Goal: Task Accomplishment & Management: Complete application form

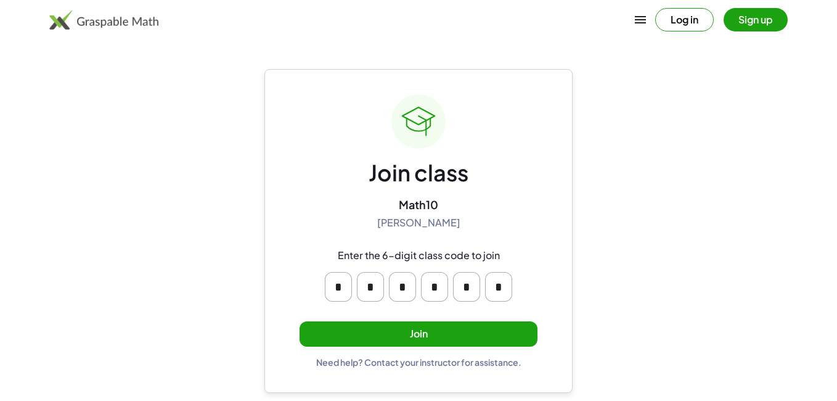
click at [352, 335] on button "Join" at bounding box center [419, 333] width 238 height 25
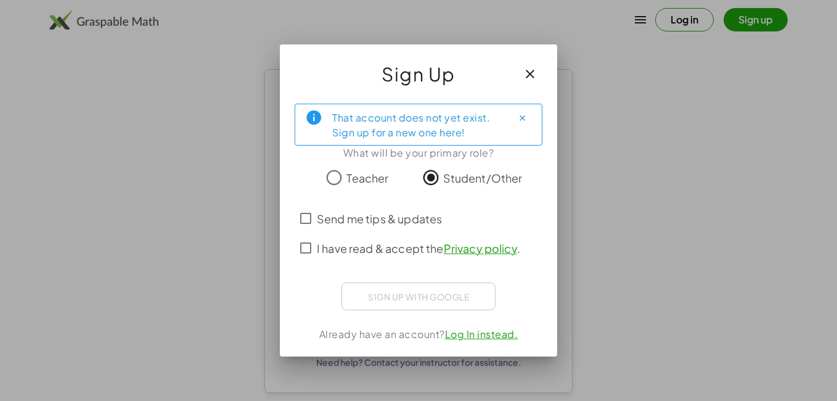
click at [379, 258] on label "I have read & accept the Privacy policy ." at bounding box center [419, 248] width 204 height 30
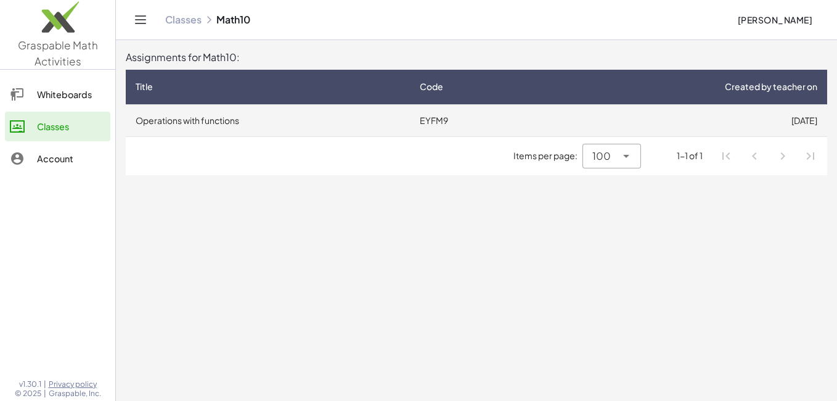
click at [237, 120] on td "Operations with functions" at bounding box center [268, 120] width 284 height 32
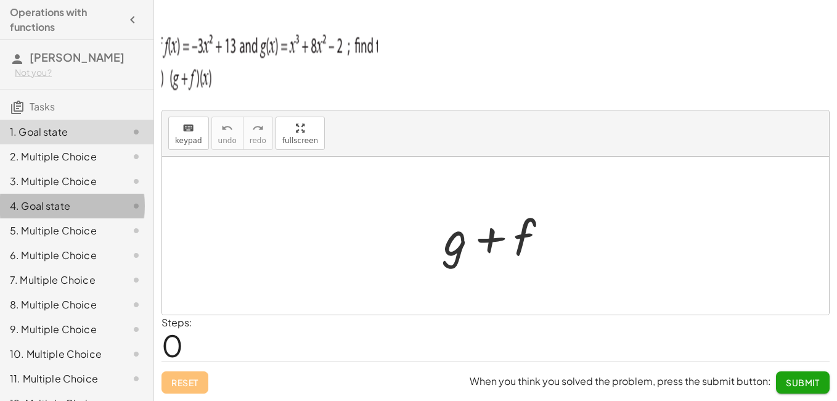
click at [51, 243] on div "4. Goal state" at bounding box center [77, 255] width 154 height 25
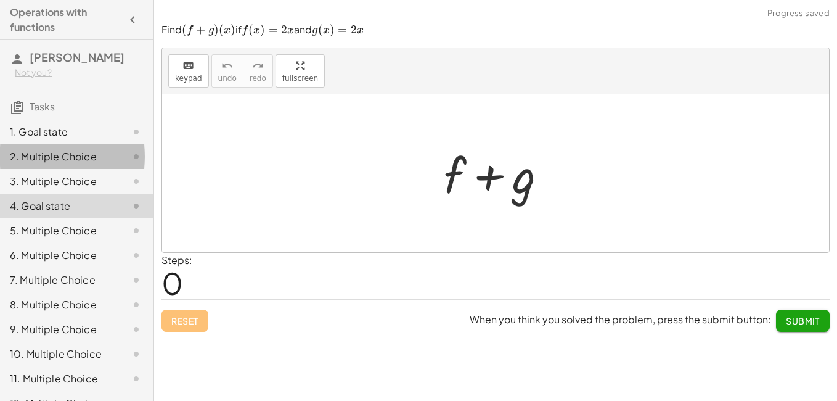
click at [59, 161] on div "2. Multiple Choice" at bounding box center [59, 156] width 99 height 15
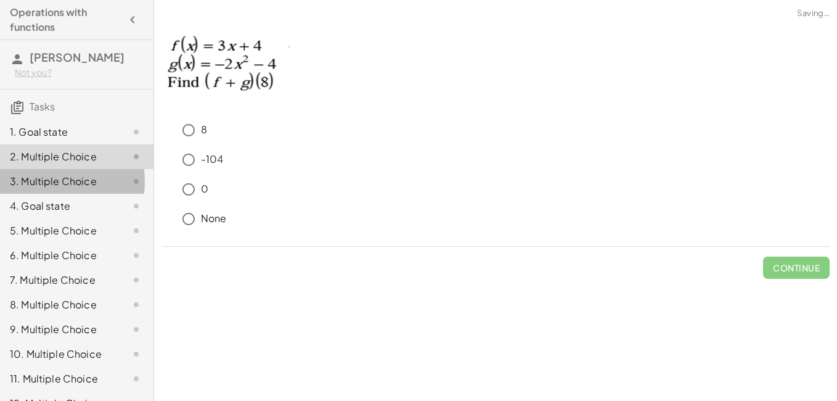
click at [62, 176] on div "3. Multiple Choice" at bounding box center [59, 181] width 99 height 15
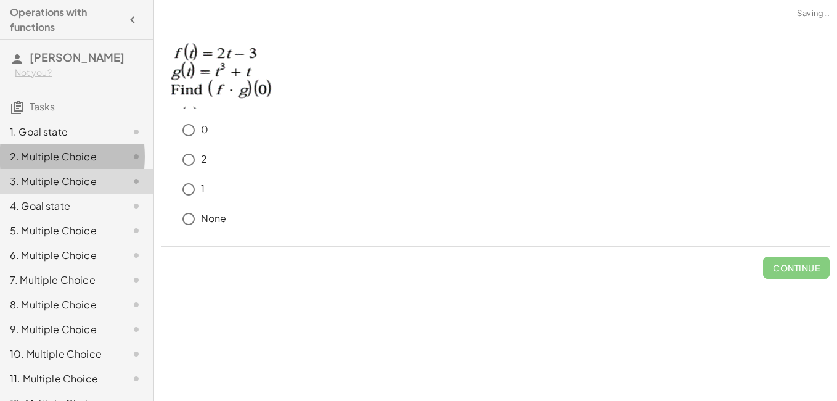
click at [62, 194] on div "2. Multiple Choice" at bounding box center [77, 206] width 154 height 25
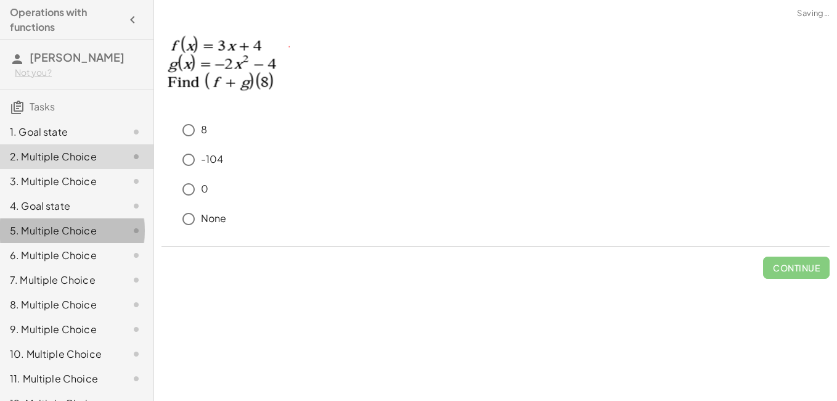
click at [62, 235] on div "5. Multiple Choice" at bounding box center [59, 230] width 99 height 15
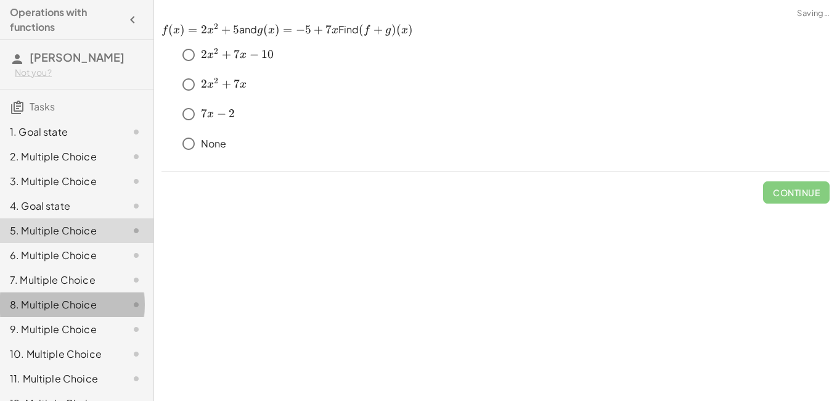
click at [53, 298] on div "8. Multiple Choice" at bounding box center [59, 304] width 99 height 15
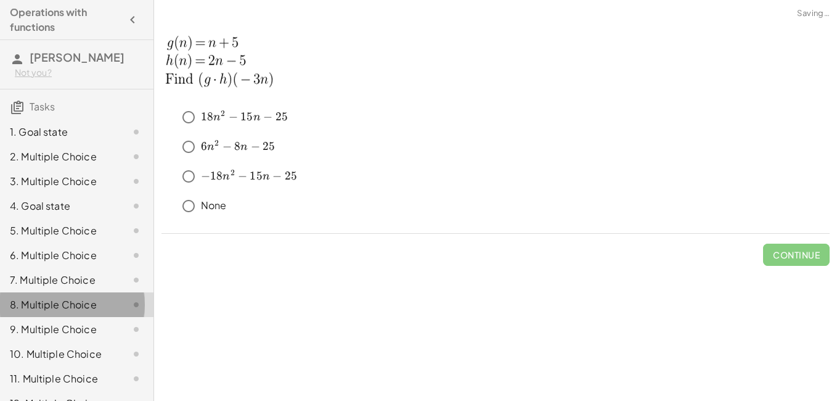
click at [53, 315] on div "8. Multiple Choice" at bounding box center [77, 304] width 154 height 25
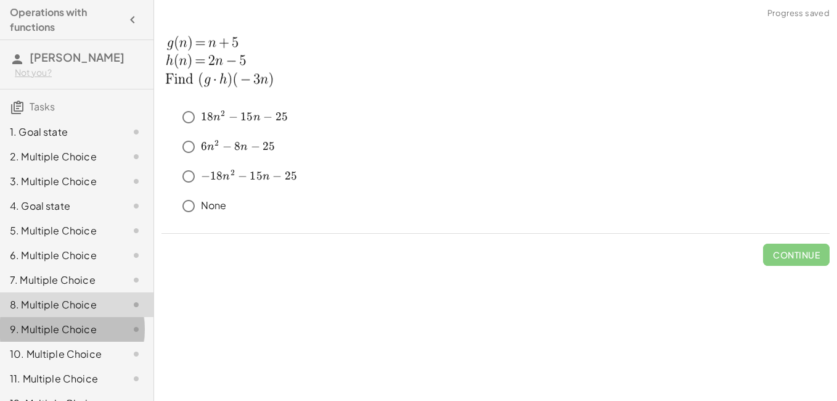
click at [59, 325] on div "9. Multiple Choice" at bounding box center [59, 329] width 99 height 15
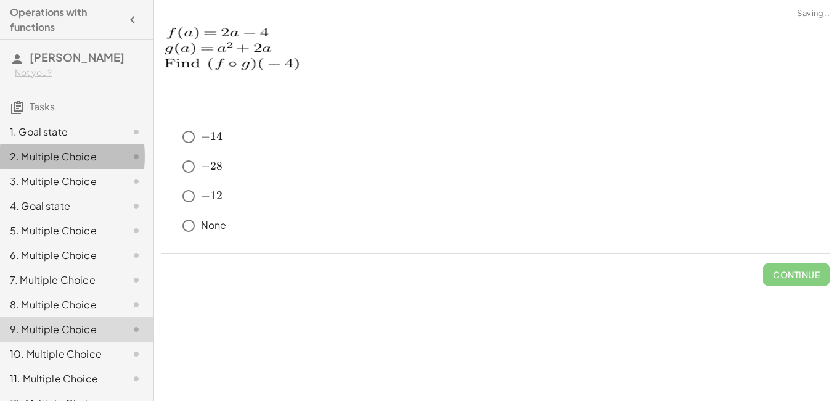
click at [63, 161] on div "2. Multiple Choice" at bounding box center [59, 156] width 99 height 15
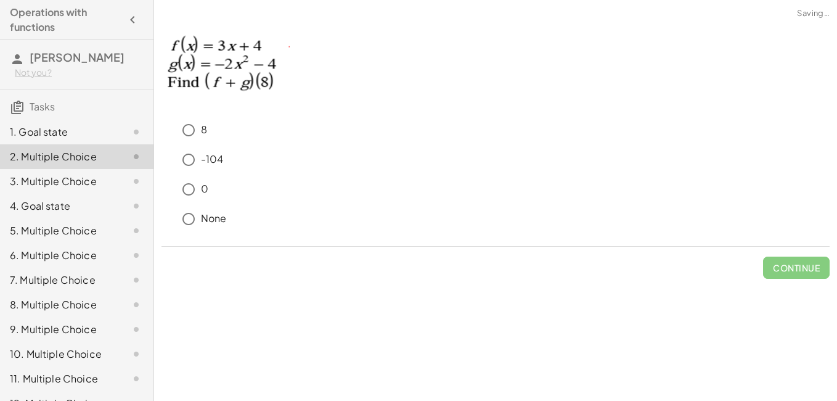
click at [64, 119] on div "1. Goal state 2. Multiple Choice 3. Multiple Choice 4. Goal state 5. Multiple C…" at bounding box center [77, 292] width 154 height 355
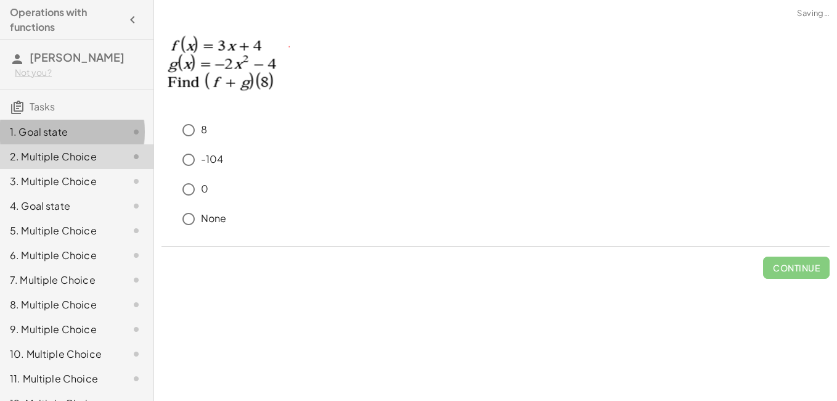
click at [64, 130] on div "1. Goal state" at bounding box center [59, 132] width 99 height 15
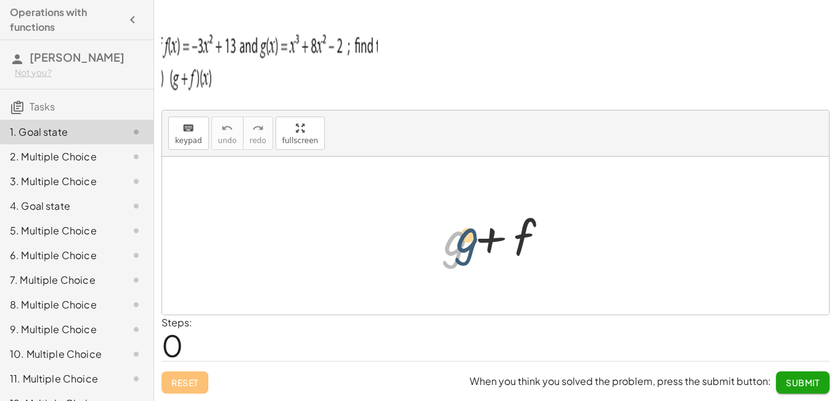
drag, startPoint x: 438, startPoint y: 261, endPoint x: 487, endPoint y: 249, distance: 49.5
click at [487, 249] on div at bounding box center [501, 236] width 126 height 64
drag, startPoint x: 487, startPoint y: 249, endPoint x: 497, endPoint y: 249, distance: 10.5
click at [497, 249] on div at bounding box center [501, 236] width 126 height 64
click at [72, 160] on div "2. Multiple Choice" at bounding box center [59, 156] width 99 height 15
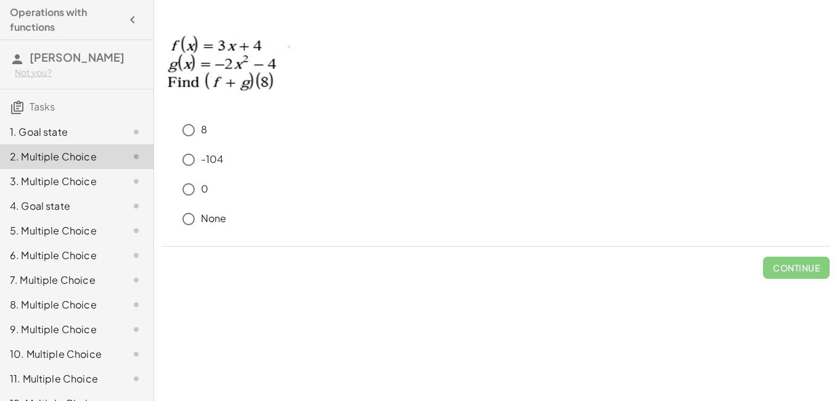
click at [210, 159] on p "-104" at bounding box center [212, 159] width 23 height 14
click at [802, 268] on span "Continue" at bounding box center [796, 267] width 47 height 11
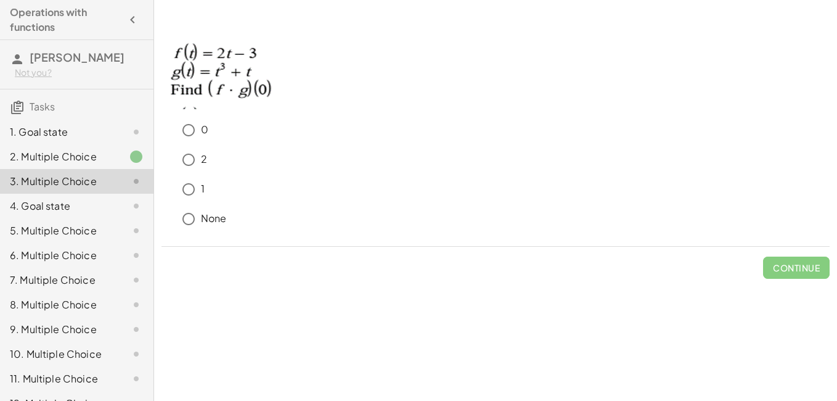
click at [213, 220] on p "None" at bounding box center [214, 219] width 26 height 14
click at [798, 271] on span "Continue" at bounding box center [796, 267] width 47 height 11
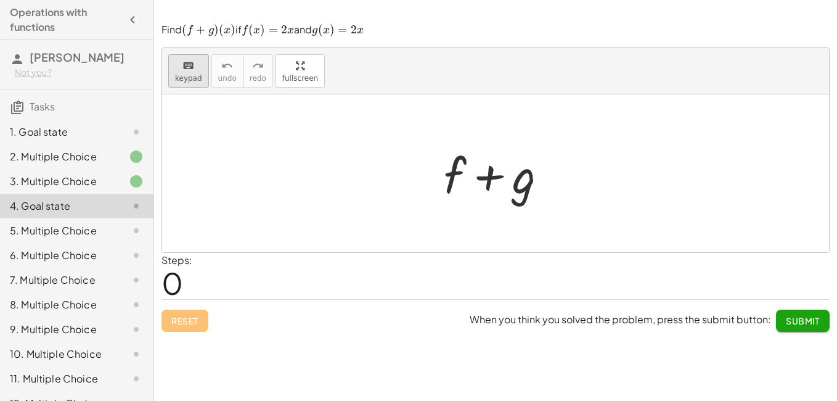
click at [184, 85] on button "keyboard keypad" at bounding box center [188, 70] width 41 height 33
click at [284, 165] on div at bounding box center [495, 173] width 667 height 158
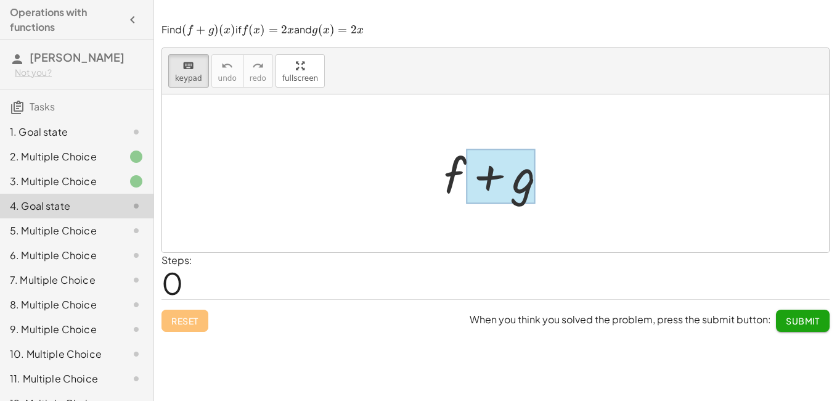
click at [492, 180] on div at bounding box center [501, 176] width 70 height 55
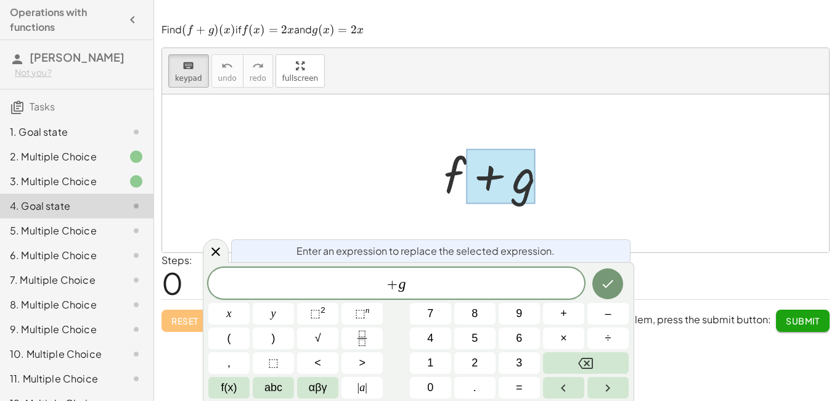
click at [109, 228] on div at bounding box center [126, 230] width 35 height 15
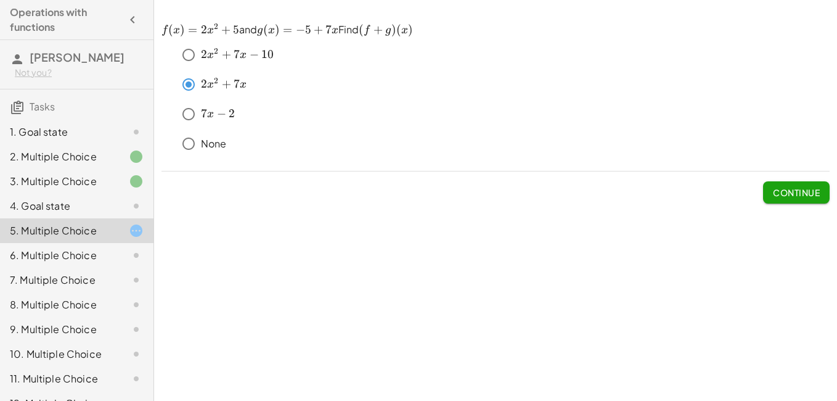
click at [776, 194] on span "Continue" at bounding box center [796, 192] width 47 height 11
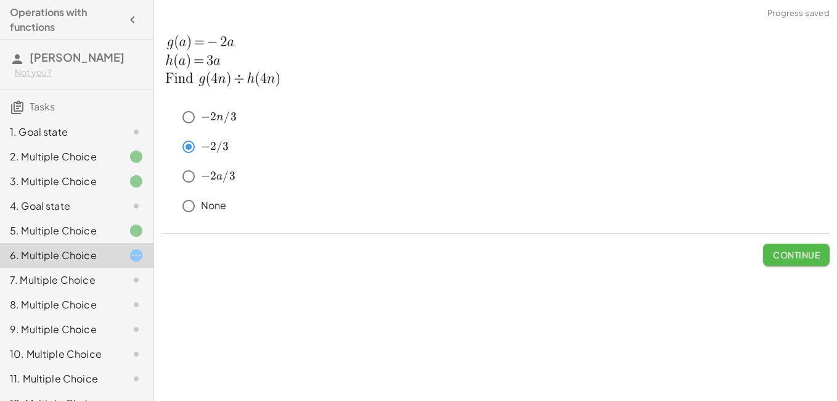
click at [783, 259] on span "Continue" at bounding box center [796, 254] width 47 height 11
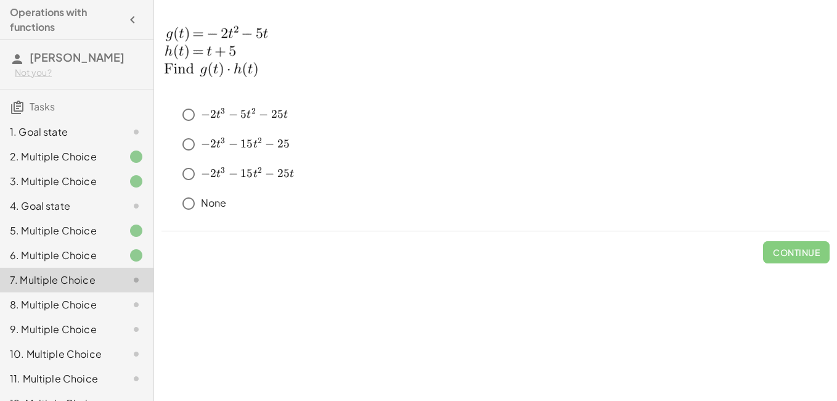
click at [244, 174] on span "15" at bounding box center [247, 174] width 12 height 14
click at [767, 250] on button "Continue" at bounding box center [796, 252] width 67 height 22
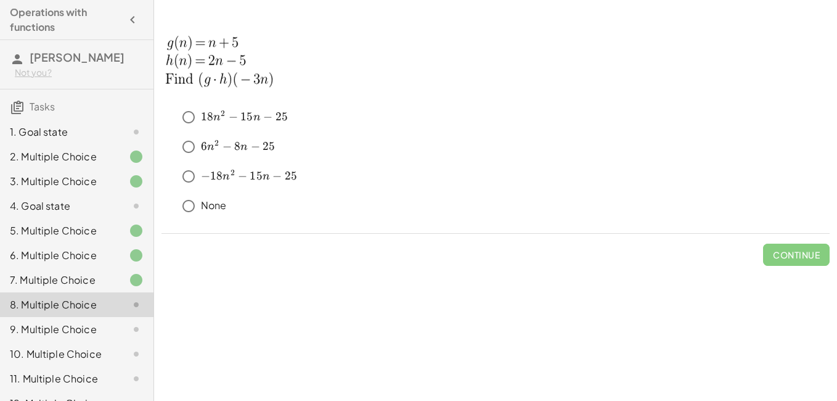
click at [221, 118] on span "2" at bounding box center [223, 114] width 4 height 10
click at [803, 252] on span "Continue" at bounding box center [796, 254] width 47 height 11
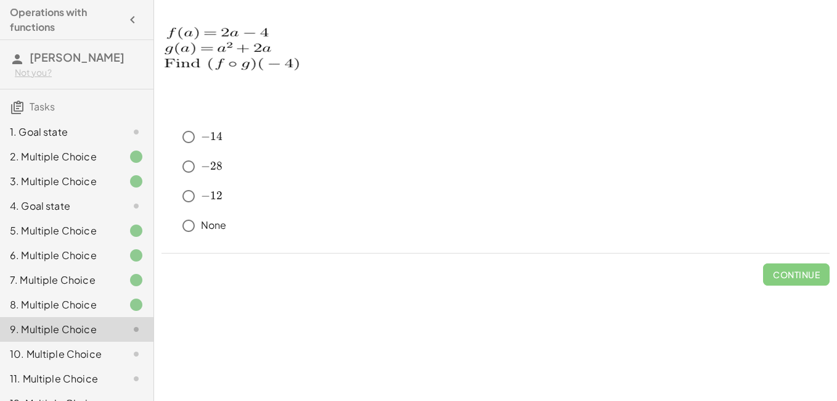
click at [215, 201] on span "12" at bounding box center [216, 196] width 12 height 14
click at [796, 268] on button "Continue" at bounding box center [796, 274] width 67 height 22
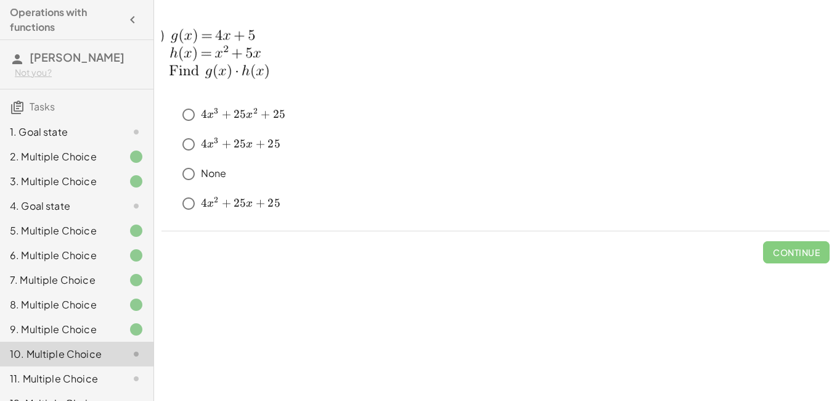
click at [204, 140] on span "4" at bounding box center [204, 144] width 6 height 14
click at [783, 249] on span "Continue" at bounding box center [796, 252] width 47 height 11
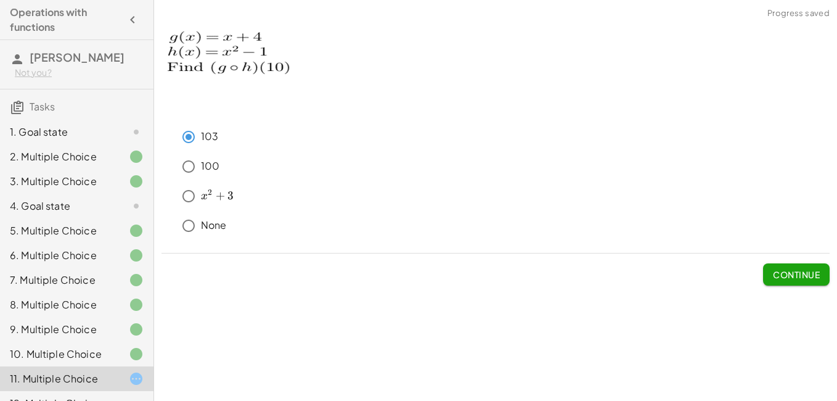
click at [799, 275] on span "Continue" at bounding box center [796, 274] width 47 height 11
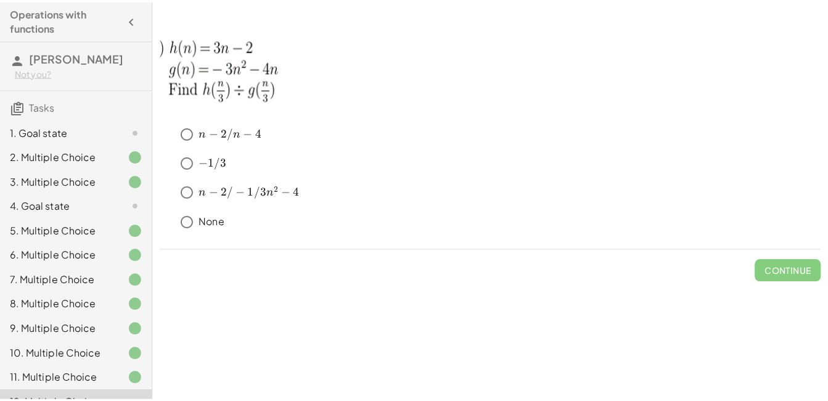
scroll to position [101, 0]
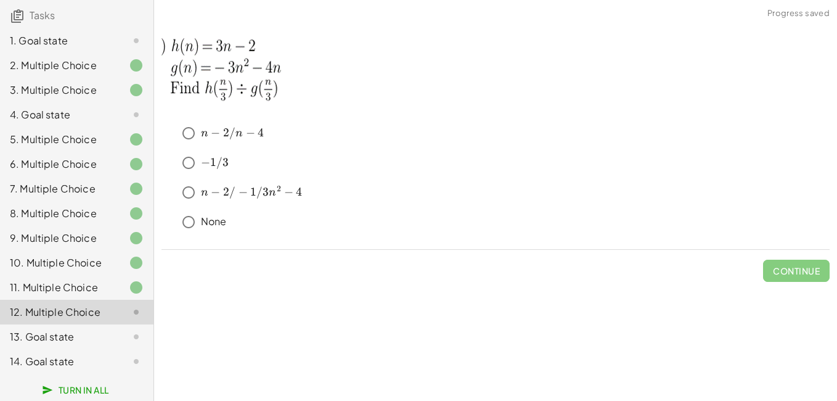
click at [244, 192] on span "−" at bounding box center [243, 192] width 9 height 14
click at [801, 268] on span "Continue" at bounding box center [796, 270] width 47 height 11
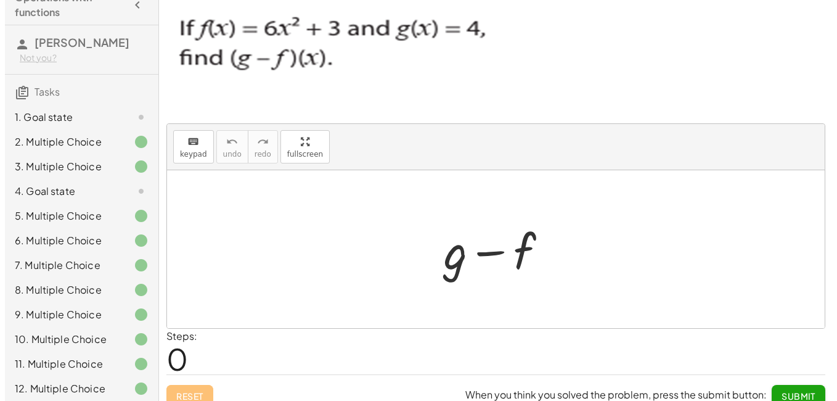
scroll to position [0, 0]
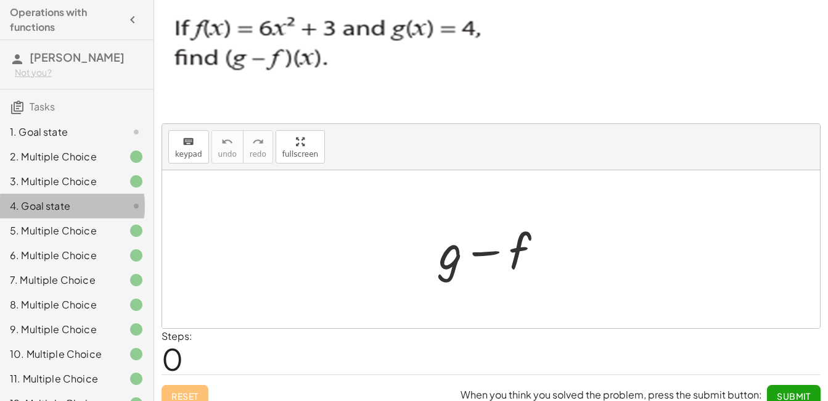
drag, startPoint x: 214, startPoint y: 21, endPoint x: 66, endPoint y: 206, distance: 236.9
click at [66, 206] on div "4. Goal state" at bounding box center [59, 206] width 99 height 15
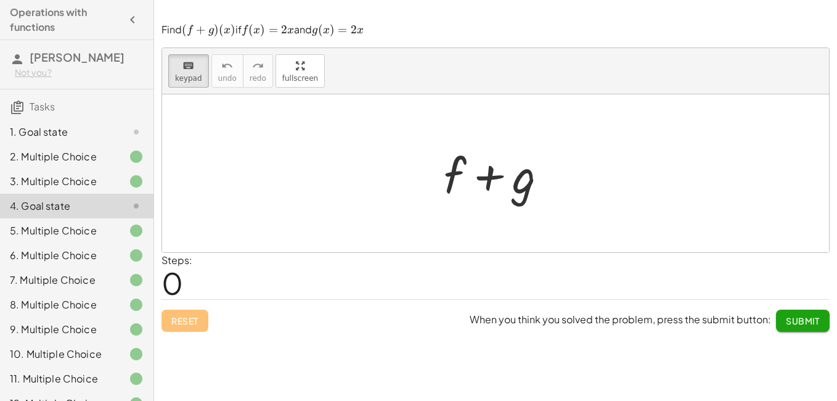
scroll to position [101, 0]
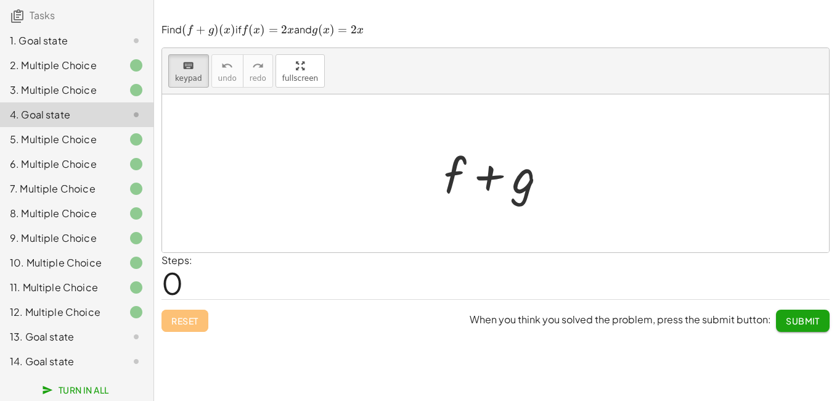
click at [109, 356] on div at bounding box center [126, 361] width 35 height 15
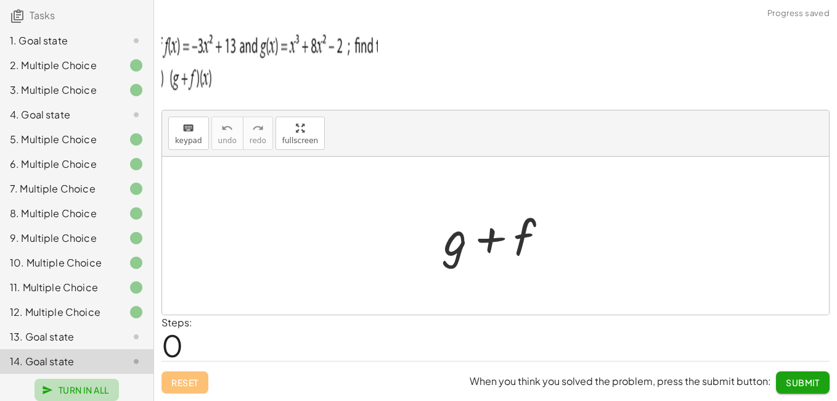
click at [94, 381] on button "Turn In All" at bounding box center [77, 390] width 84 height 22
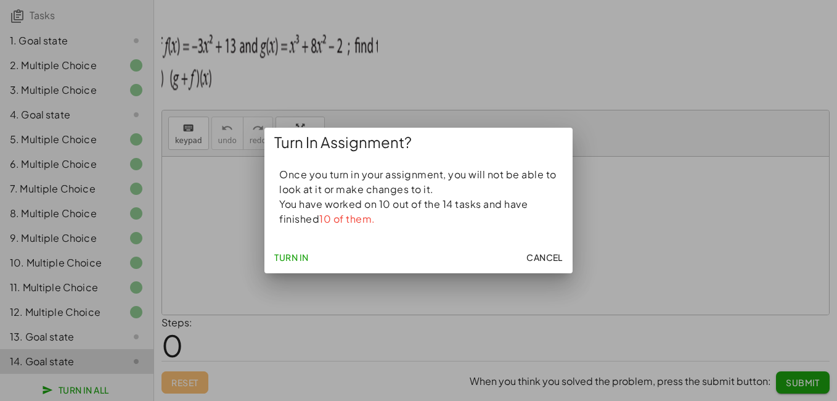
click at [311, 257] on button "Turn In" at bounding box center [291, 257] width 44 height 22
click at [292, 253] on span "Turn In" at bounding box center [291, 257] width 35 height 11
click at [551, 260] on span "Cancel" at bounding box center [545, 257] width 36 height 11
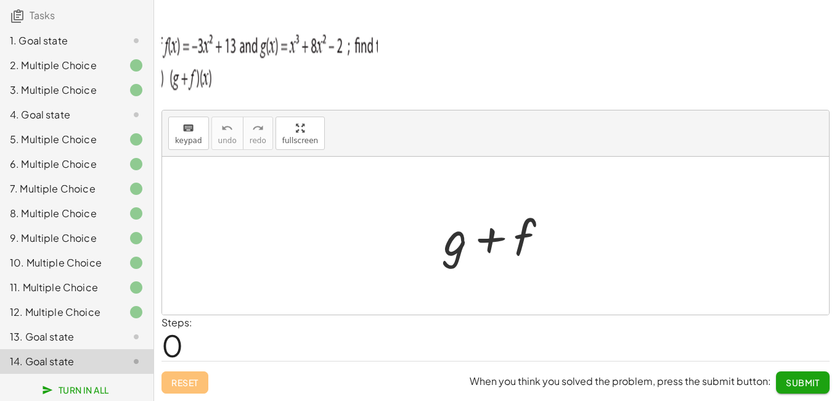
click at [276, 316] on div "Steps: 0" at bounding box center [496, 338] width 668 height 46
click at [78, 383] on span "Turn In All" at bounding box center [76, 389] width 65 height 11
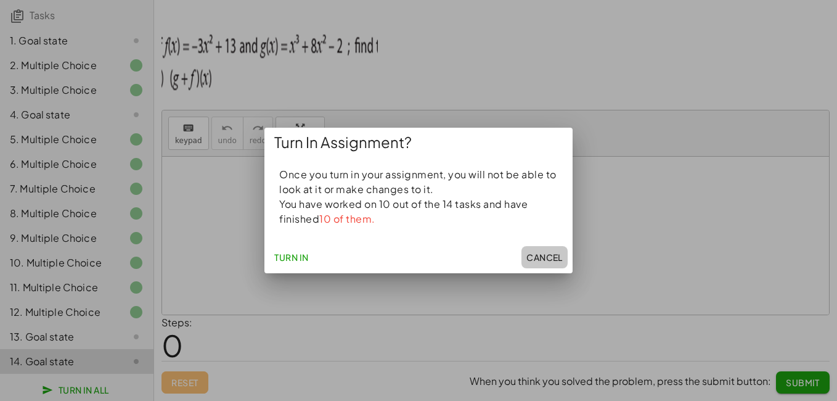
click at [550, 252] on span "Cancel" at bounding box center [545, 257] width 36 height 11
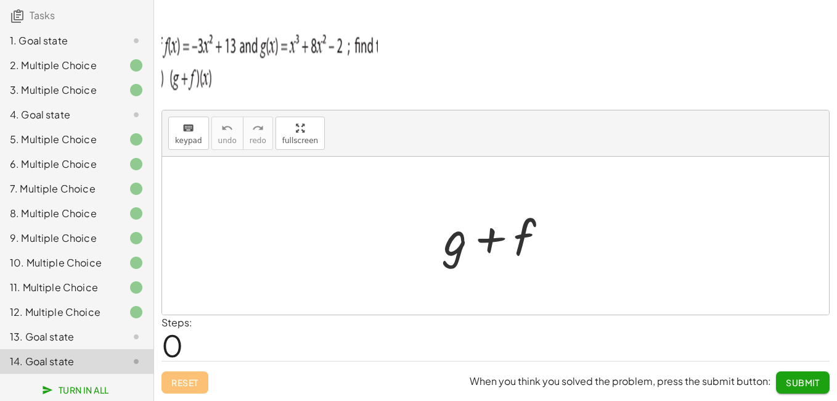
click at [782, 374] on button "Submit" at bounding box center [803, 382] width 54 height 22
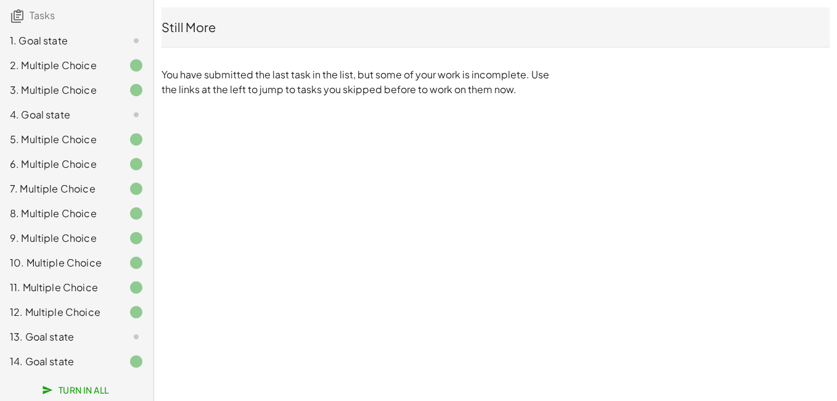
click at [129, 334] on icon at bounding box center [136, 336] width 15 height 15
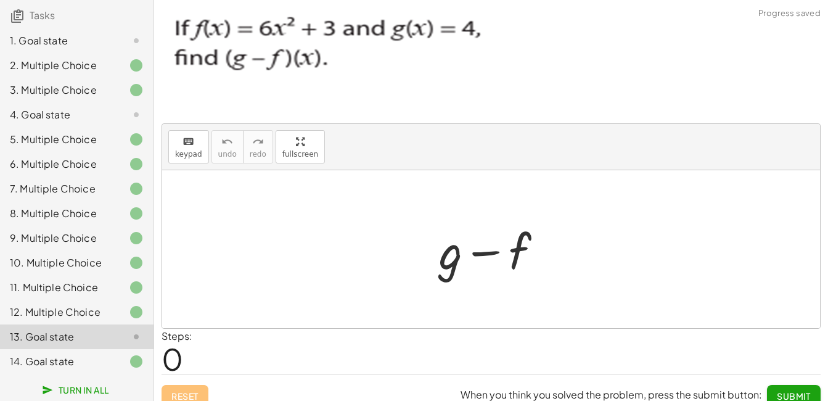
click at [815, 383] on button "Submit" at bounding box center [794, 396] width 54 height 22
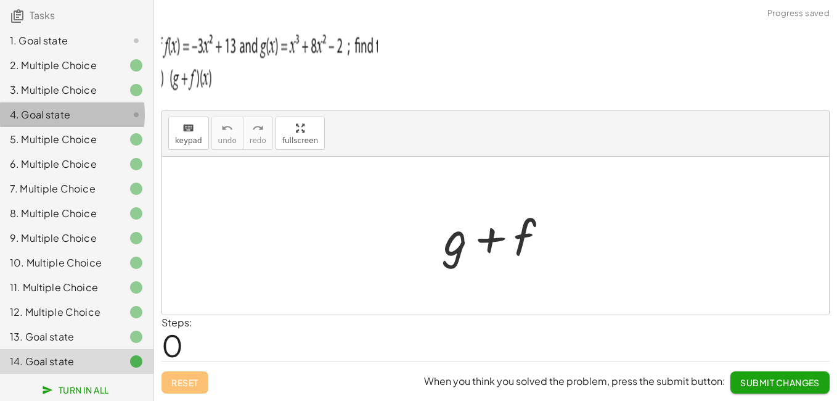
click at [110, 107] on div at bounding box center [126, 114] width 35 height 15
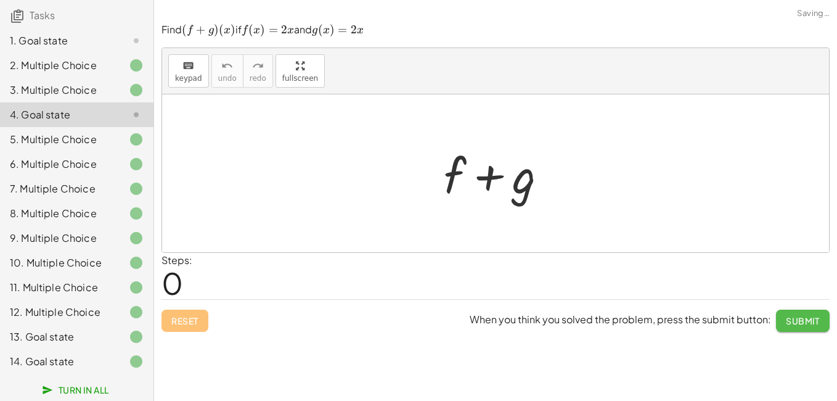
click at [814, 324] on span "Submit" at bounding box center [803, 320] width 34 height 11
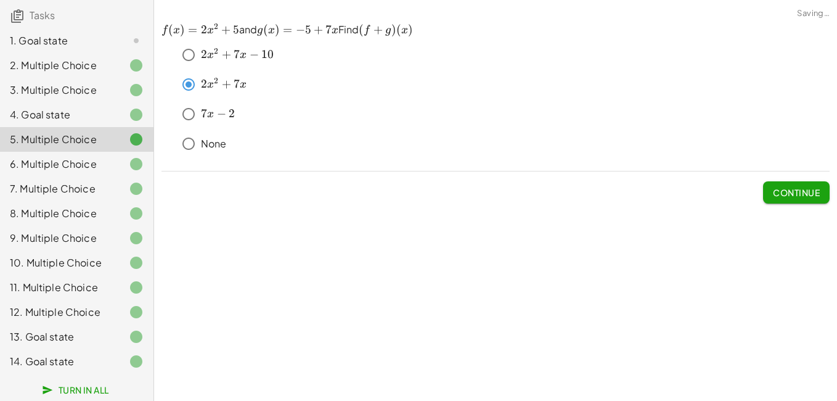
click at [129, 38] on icon at bounding box center [136, 40] width 15 height 15
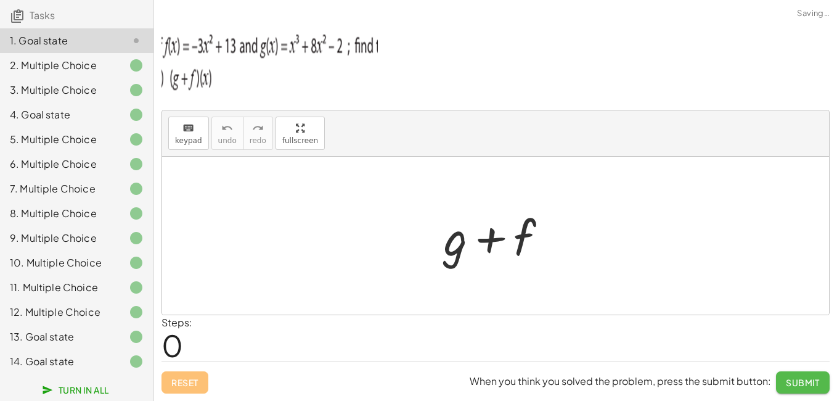
click at [782, 381] on button "Submit" at bounding box center [803, 382] width 54 height 22
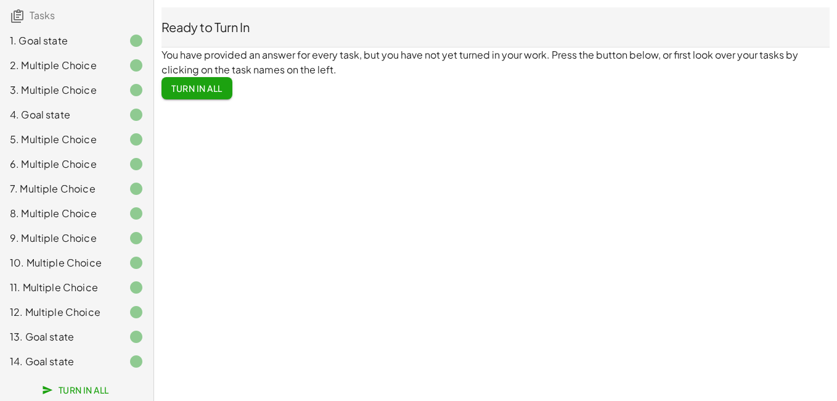
click at [80, 383] on span "Turn In All" at bounding box center [76, 389] width 65 height 11
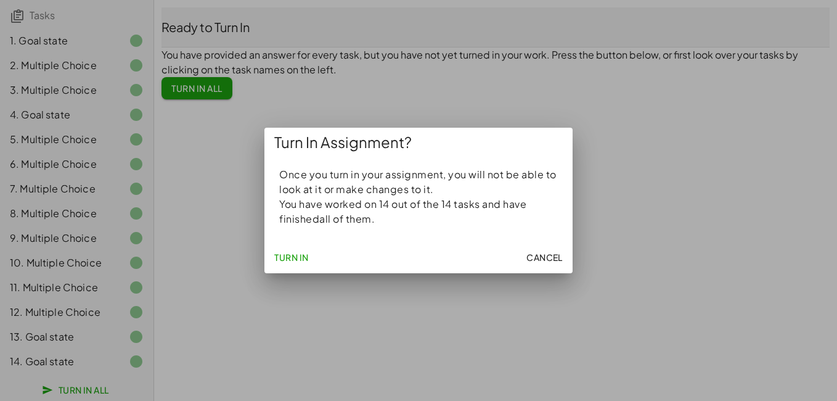
click at [294, 248] on button "Turn In" at bounding box center [291, 257] width 44 height 22
